Goal: Information Seeking & Learning: Learn about a topic

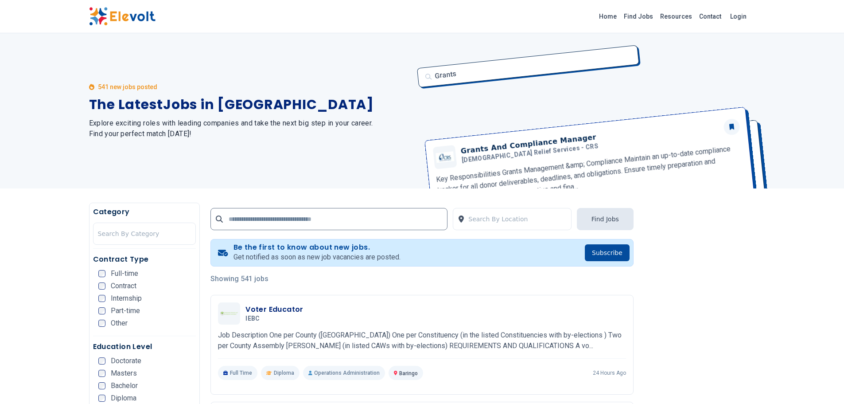
click at [555, 52] on div "Grants Grants And Compliance Manager [DEMOGRAPHIC_DATA] Relief Services - CRS K…" at bounding box center [584, 110] width 344 height 155
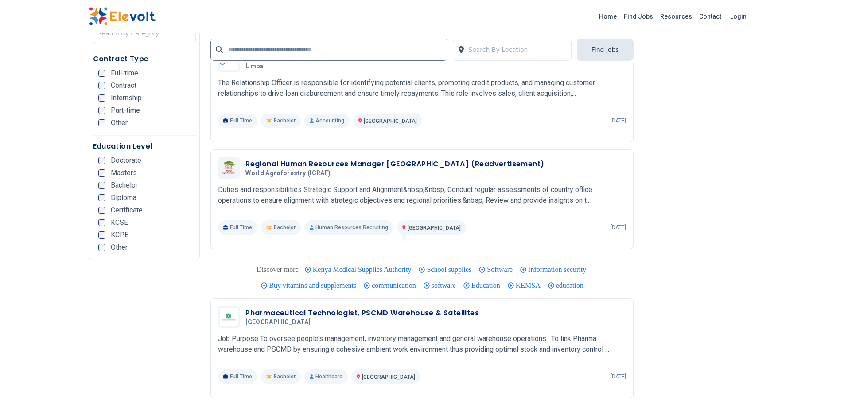
scroll to position [1684, 0]
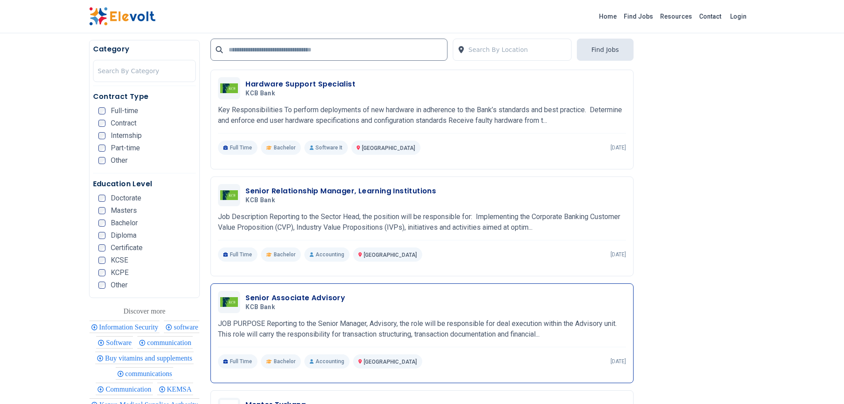
scroll to position [310, 0]
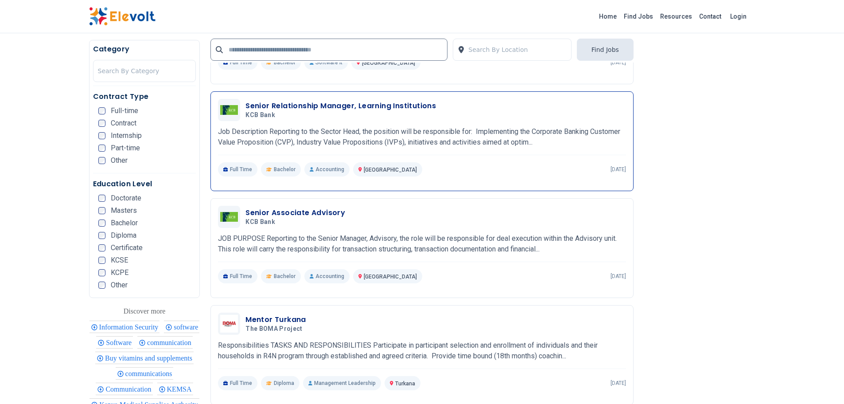
drag, startPoint x: 374, startPoint y: 102, endPoint x: 426, endPoint y: 107, distance: 52.5
click at [426, 107] on h3 "Senior Relationship Manager, Learning Institutions" at bounding box center [341, 106] width 191 height 11
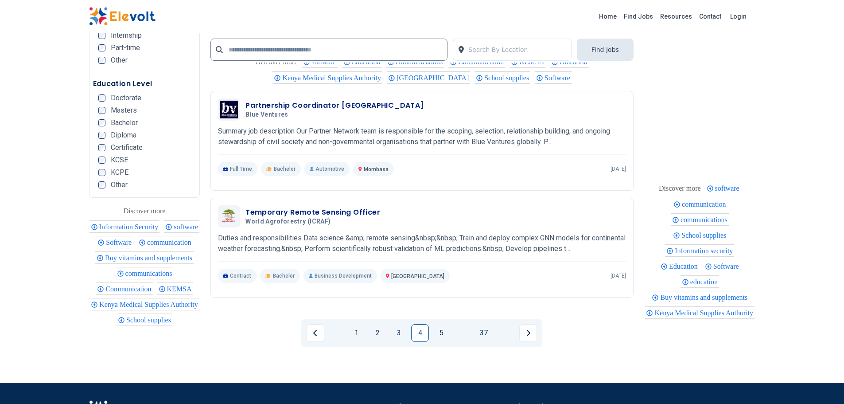
scroll to position [1861, 0]
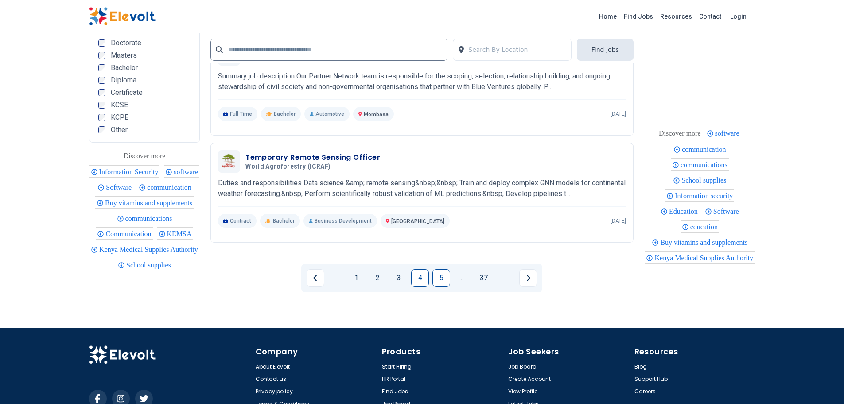
click at [442, 273] on link "5" at bounding box center [442, 278] width 18 height 18
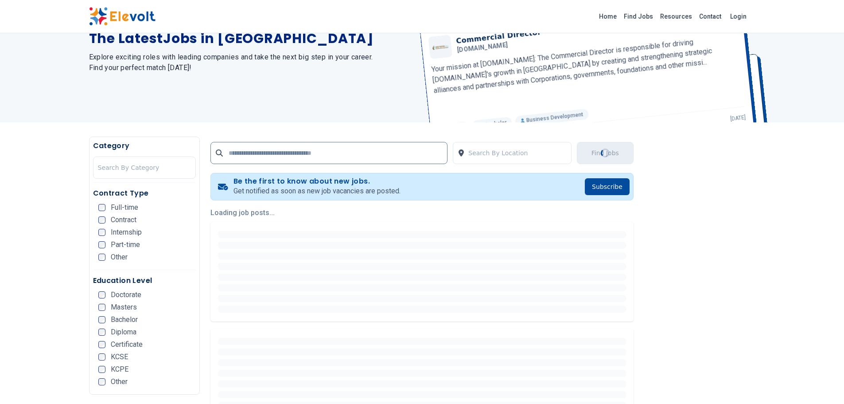
scroll to position [0, 0]
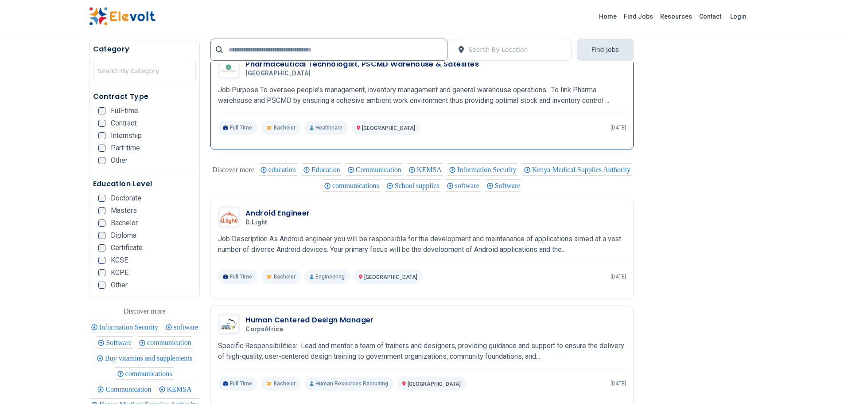
scroll to position [1241, 0]
